Goal: Find specific page/section

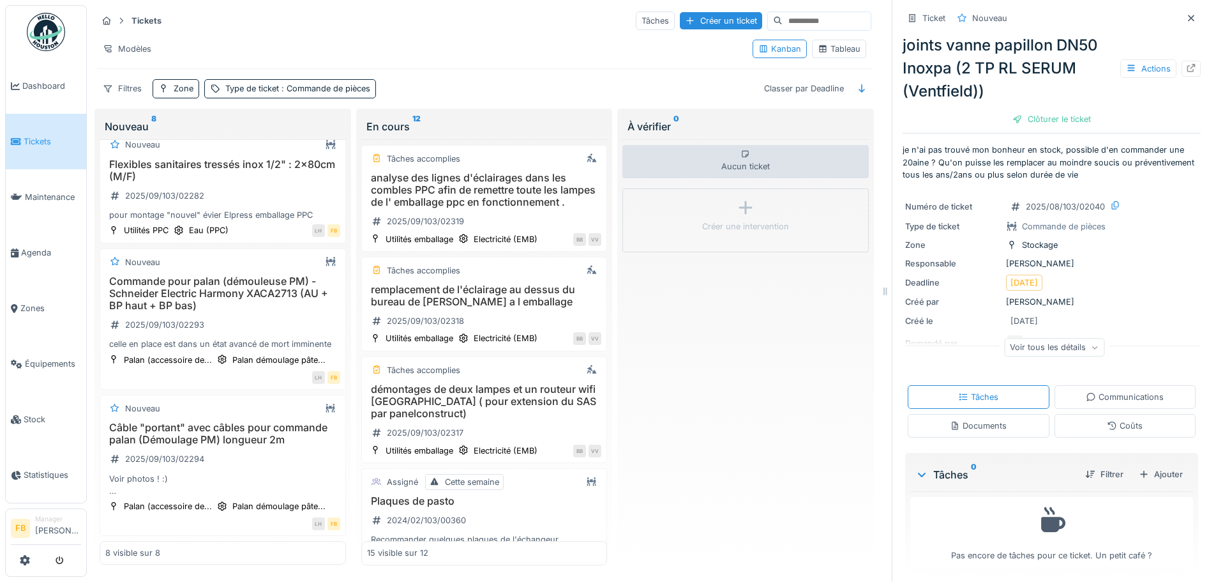
scroll to position [1259, 0]
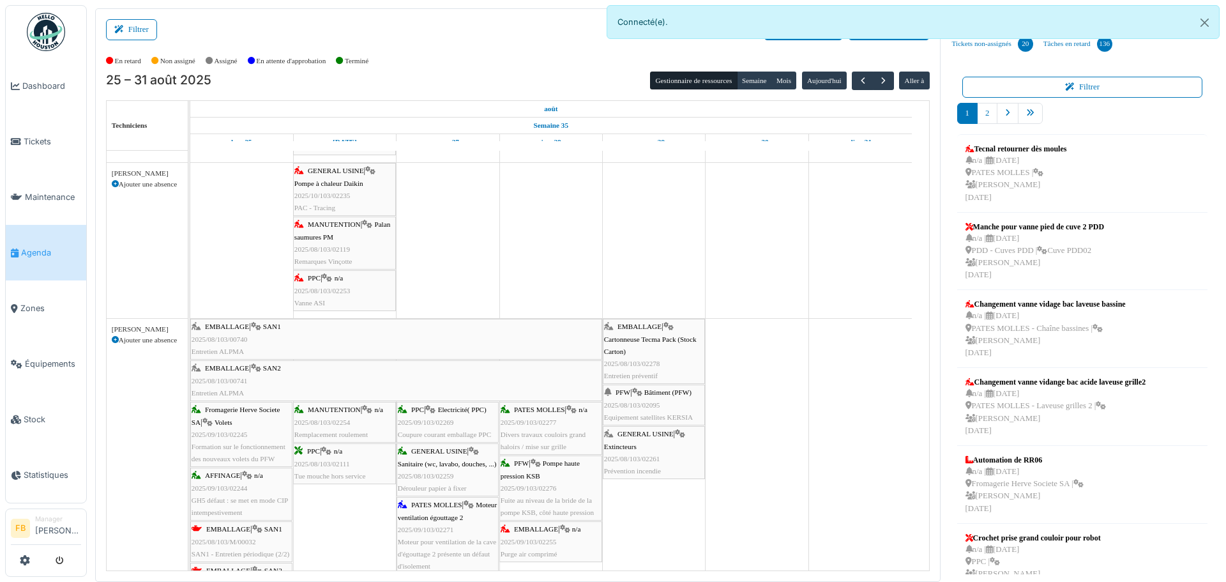
scroll to position [319, 0]
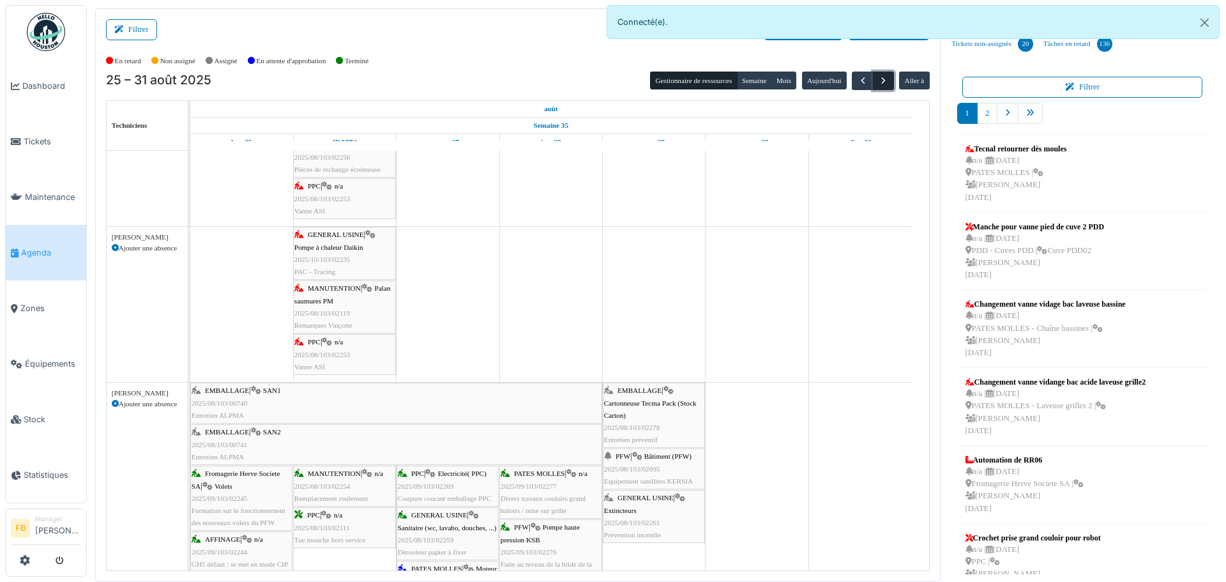
click at [878, 80] on span "button" at bounding box center [883, 80] width 11 height 11
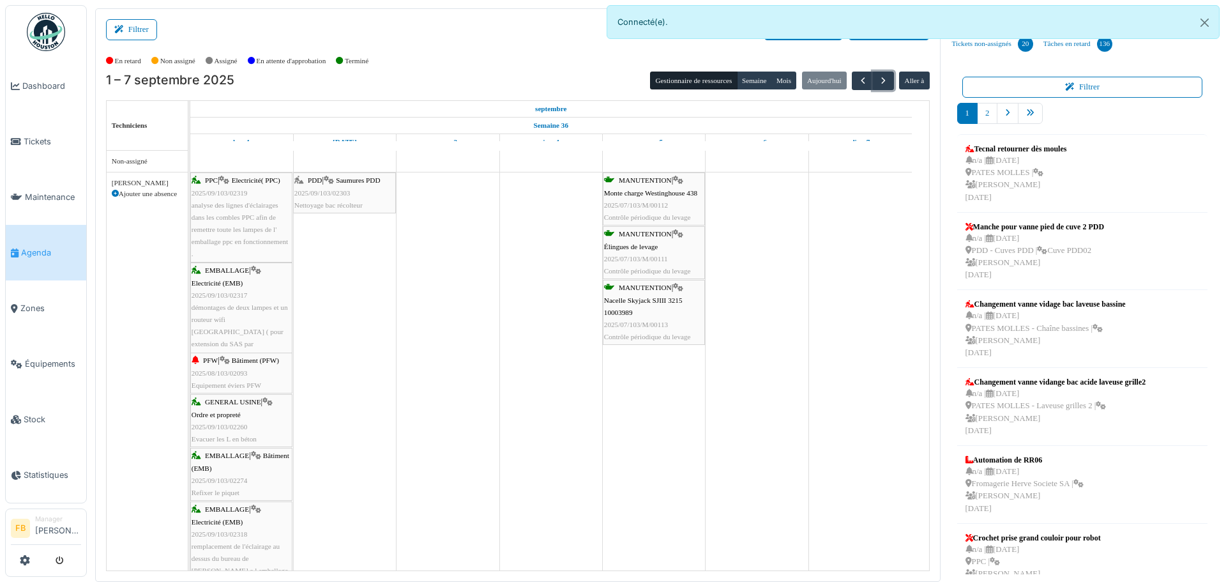
scroll to position [61, 0]
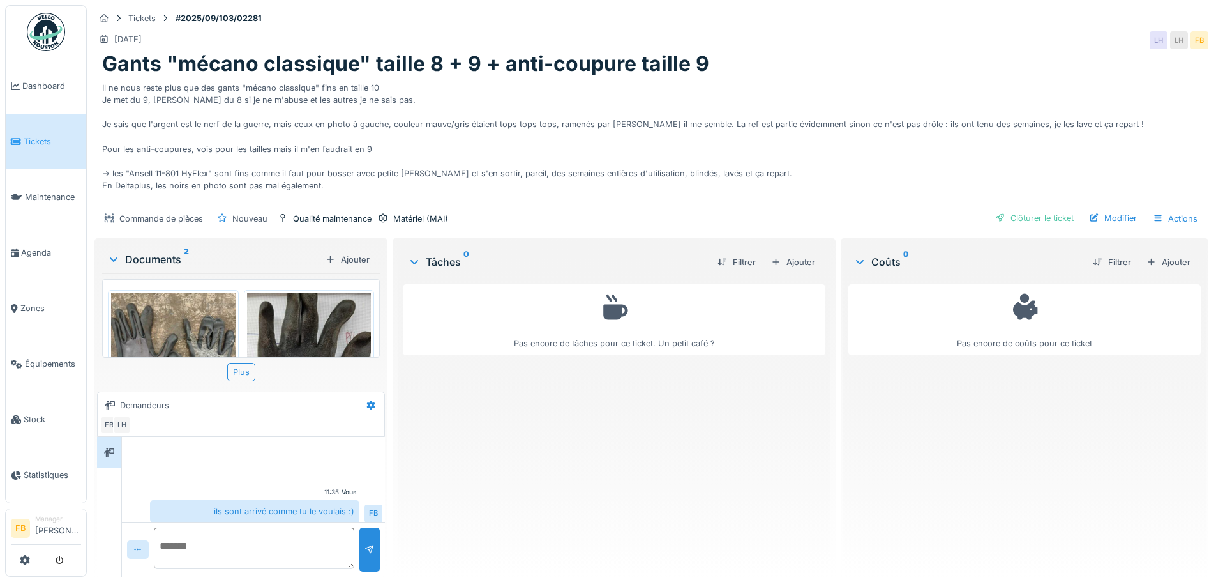
scroll to position [6, 0]
